Goal: Task Accomplishment & Management: Use online tool/utility

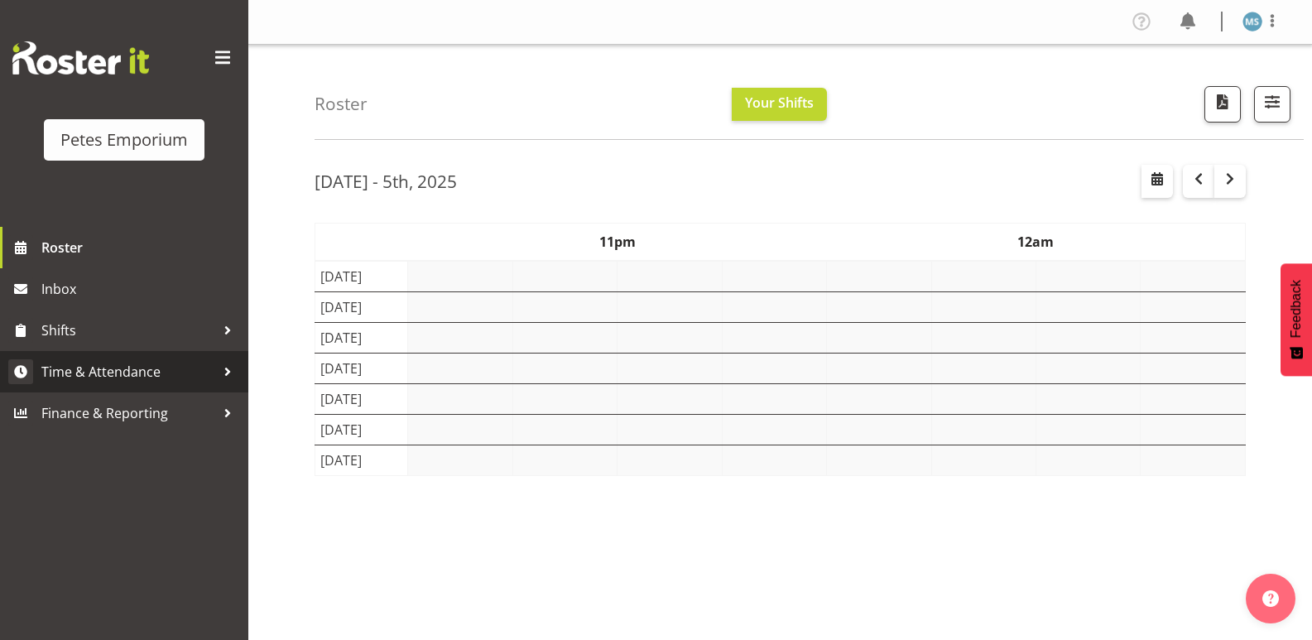
click at [111, 373] on span "Time & Attendance" at bounding box center [128, 371] width 174 height 25
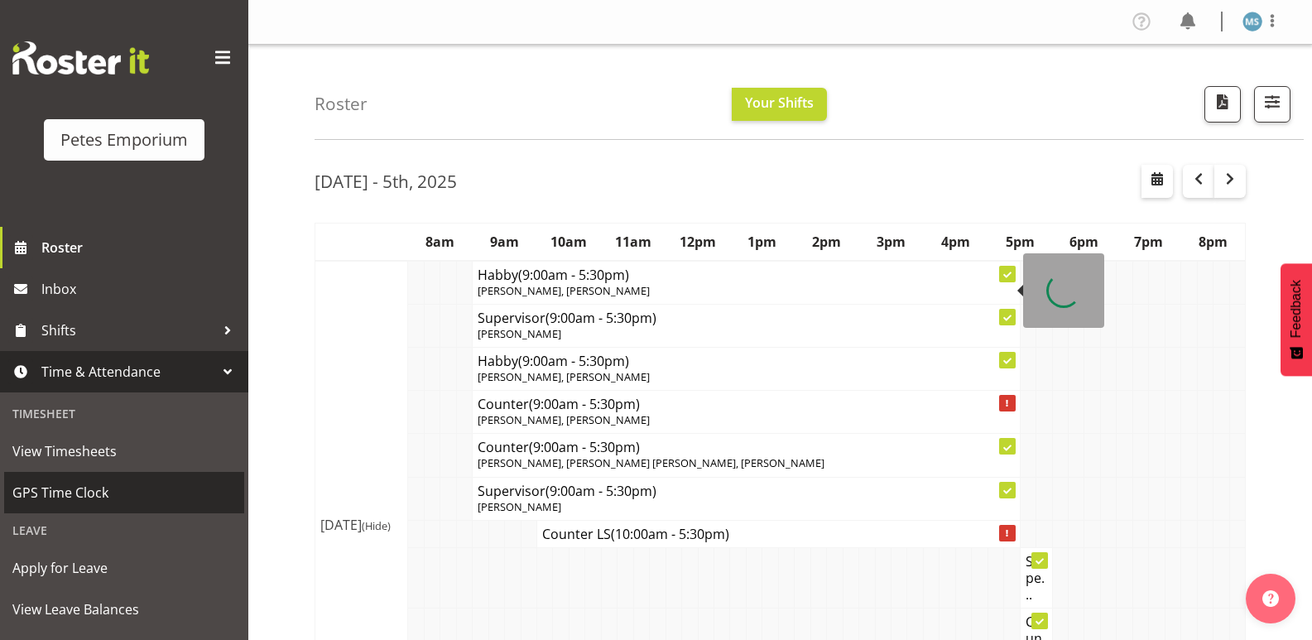
click at [86, 493] on span "GPS Time Clock" at bounding box center [124, 492] width 224 height 25
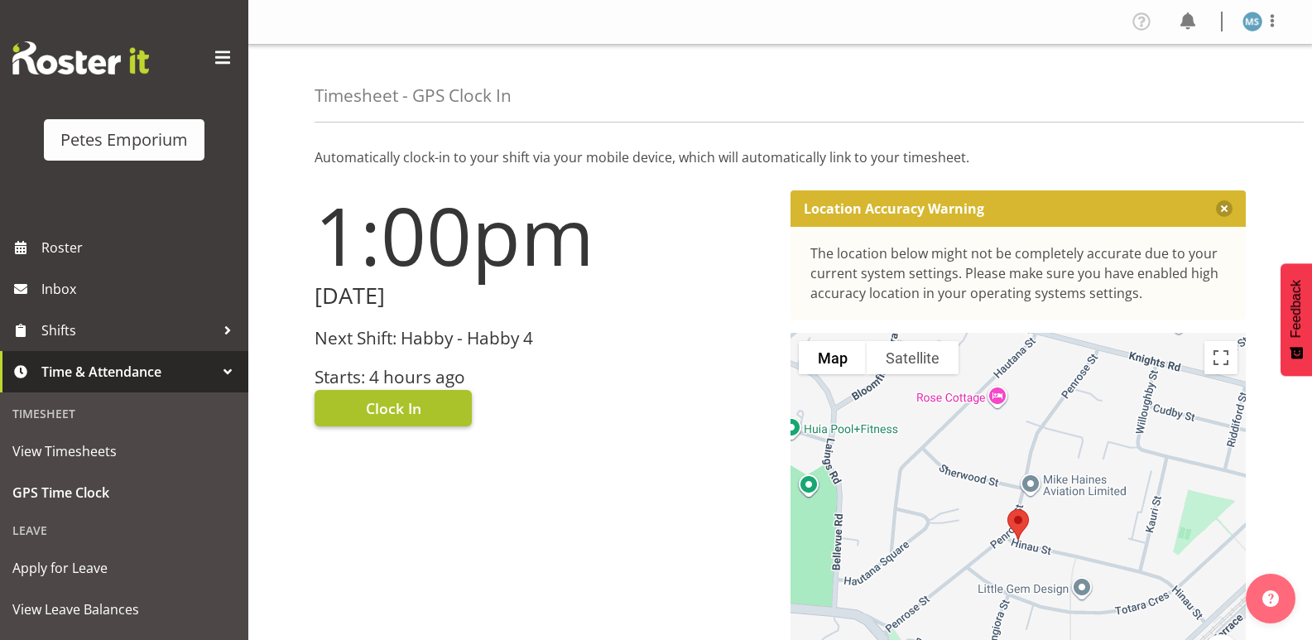
click at [390, 406] on span "Clock In" at bounding box center [393, 408] width 55 height 22
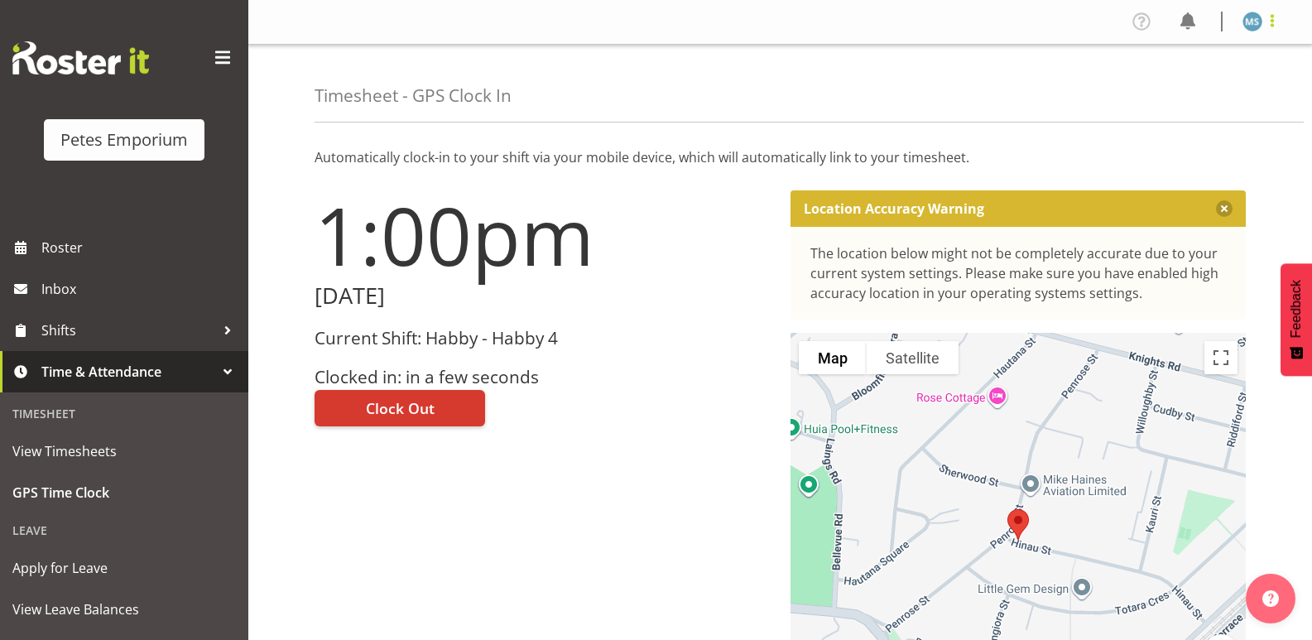
click at [1270, 22] on span at bounding box center [1273, 21] width 20 height 20
click at [1177, 84] on link "Log Out" at bounding box center [1203, 87] width 159 height 30
